Goal: Check status

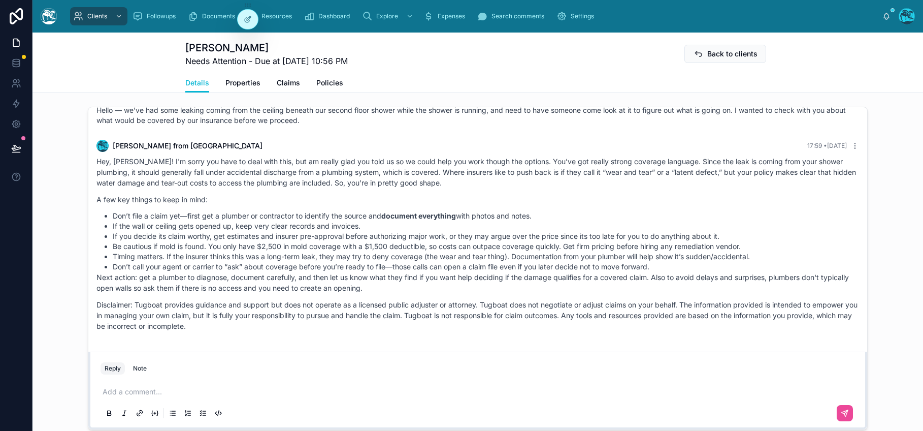
scroll to position [544, 0]
